Goal: Information Seeking & Learning: Find contact information

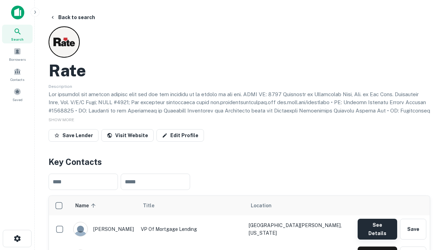
click at [377, 225] on button "See Details" at bounding box center [378, 228] width 40 height 21
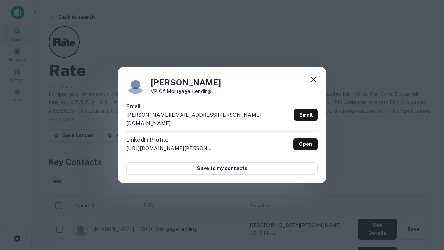
click at [314, 84] on icon at bounding box center [313, 79] width 8 height 8
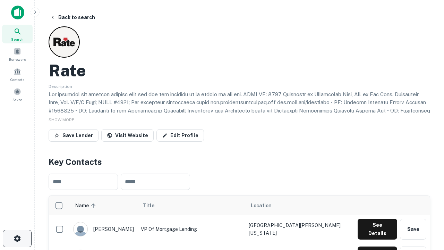
click at [17, 238] on icon "button" at bounding box center [17, 238] width 8 height 8
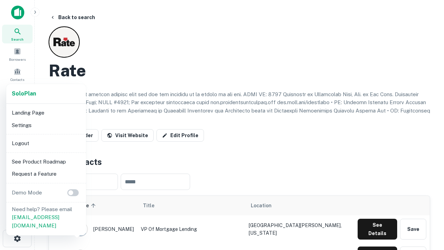
click at [46, 143] on li "Logout" at bounding box center [46, 143] width 74 height 12
